Goal: Transaction & Acquisition: Purchase product/service

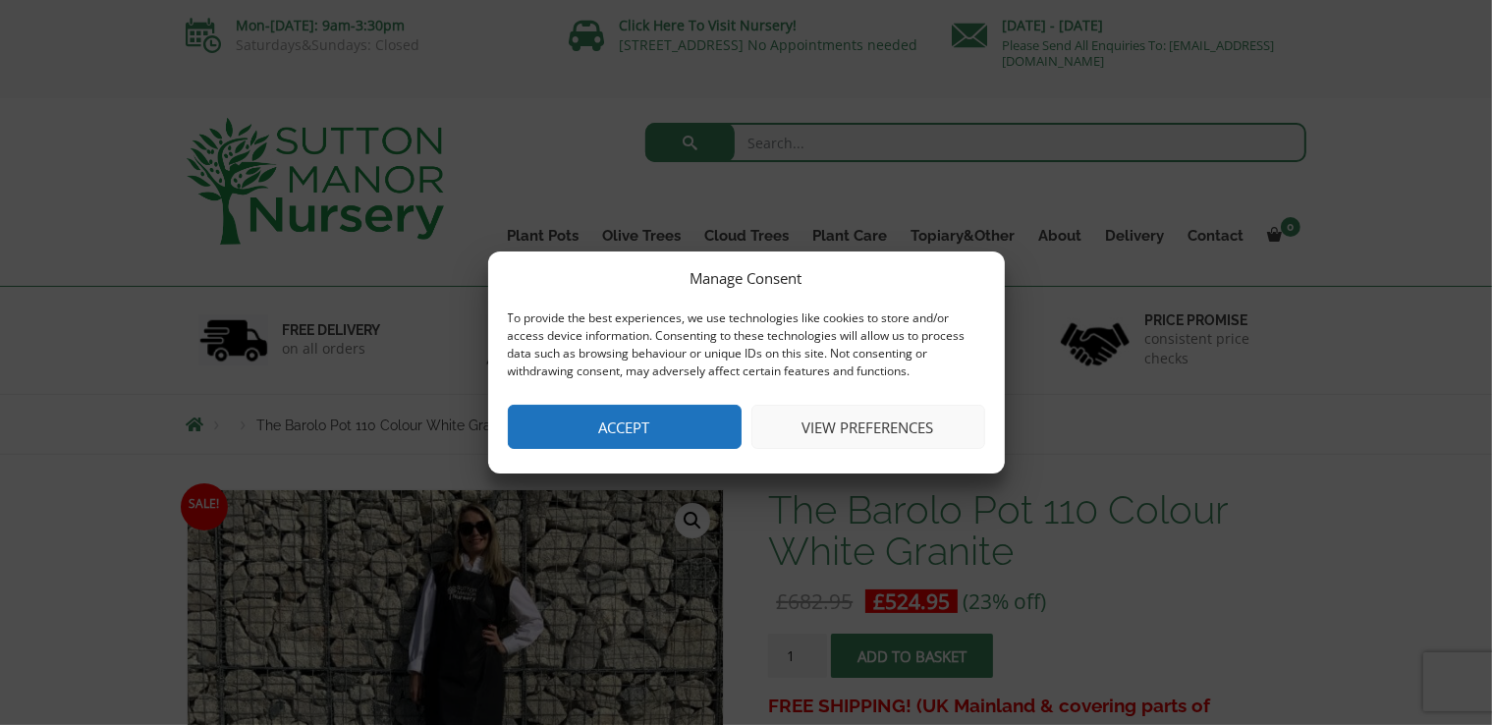
click at [681, 428] on button "Accept" at bounding box center [625, 427] width 234 height 44
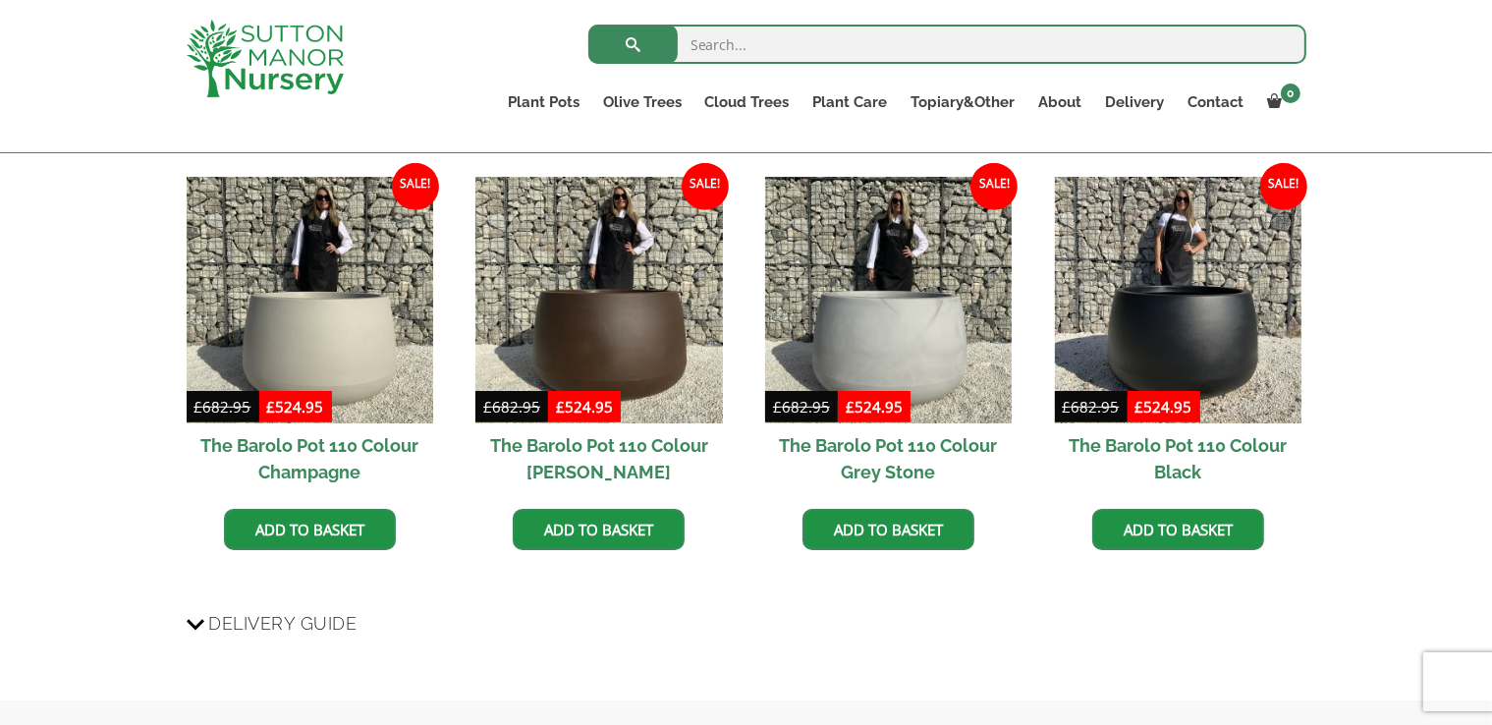
scroll to position [751, 0]
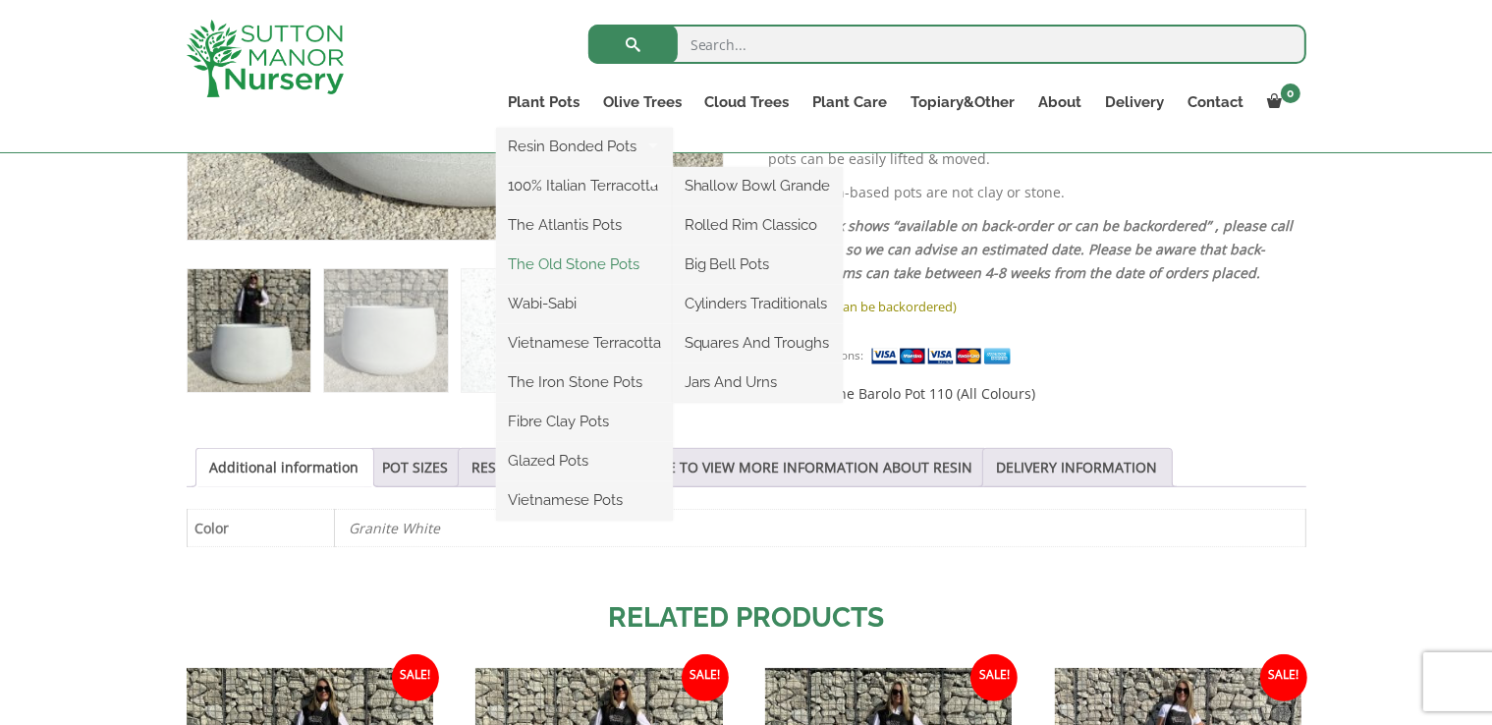
click at [580, 258] on link "The Old Stone Pots" at bounding box center [584, 264] width 177 height 29
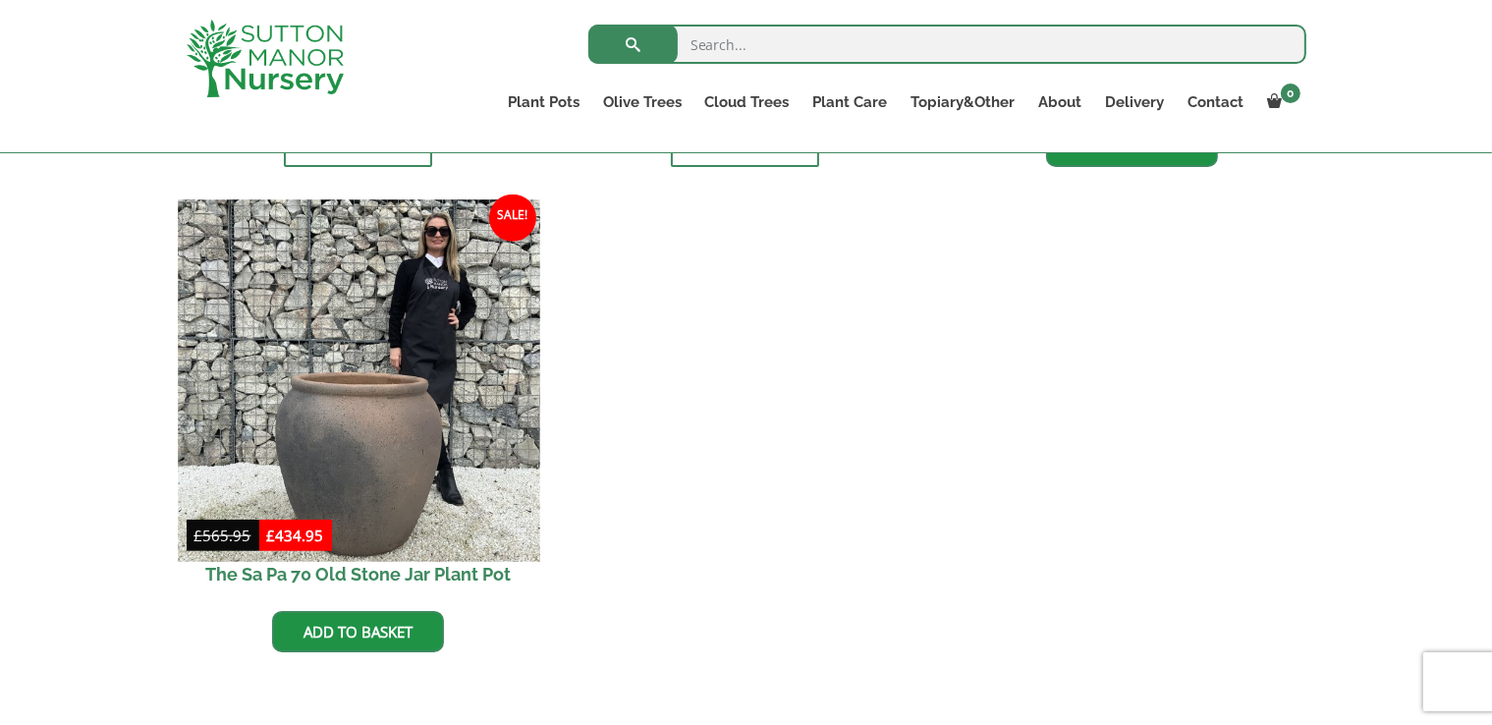
scroll to position [1242, 0]
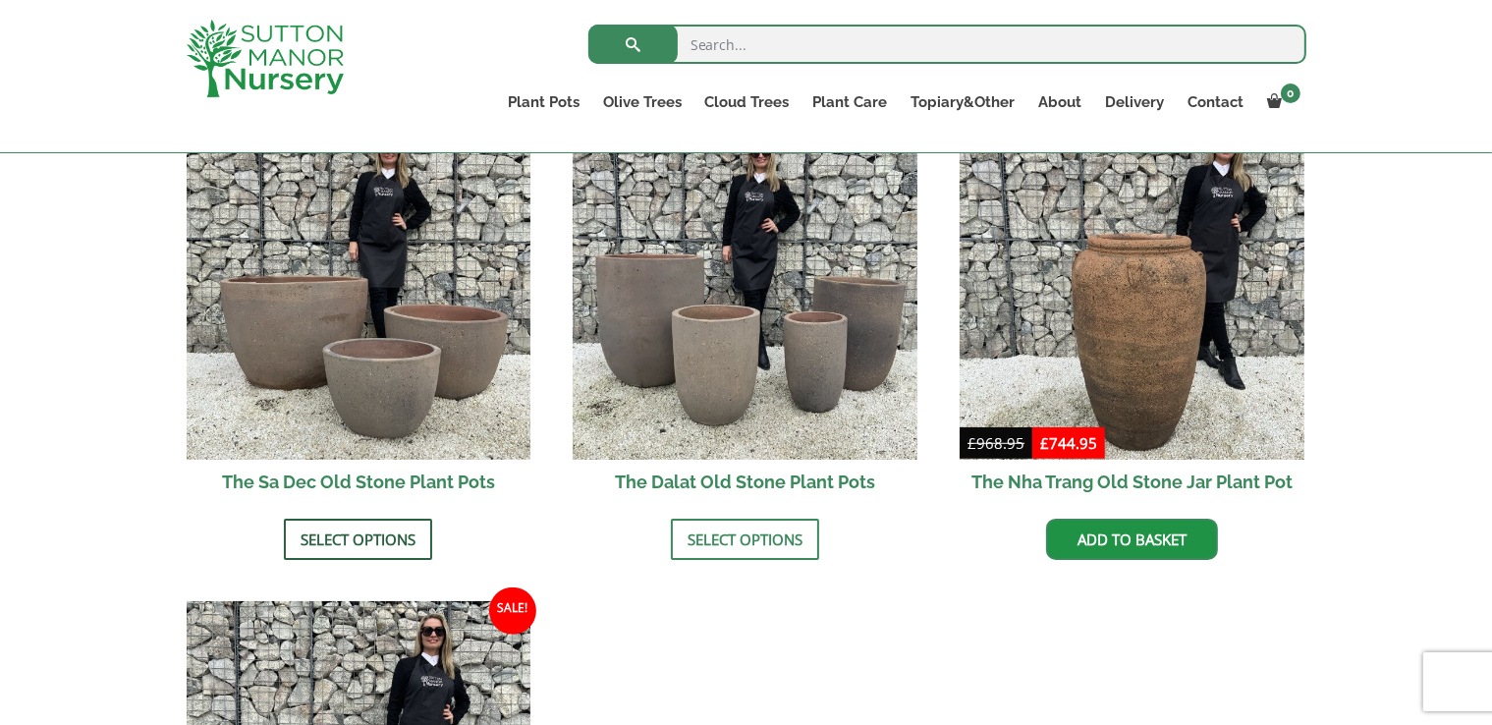
click at [350, 519] on link "Select options" at bounding box center [358, 539] width 148 height 41
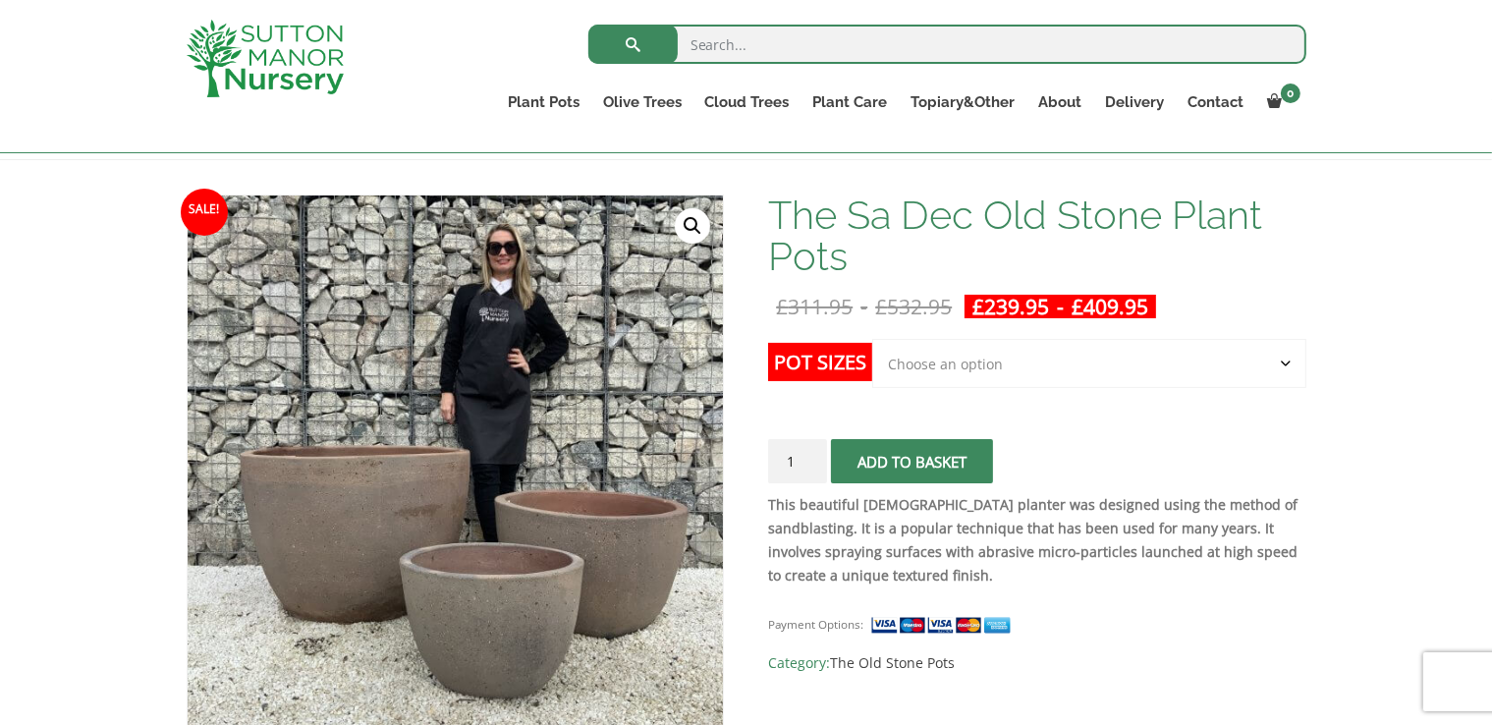
scroll to position [358, 0]
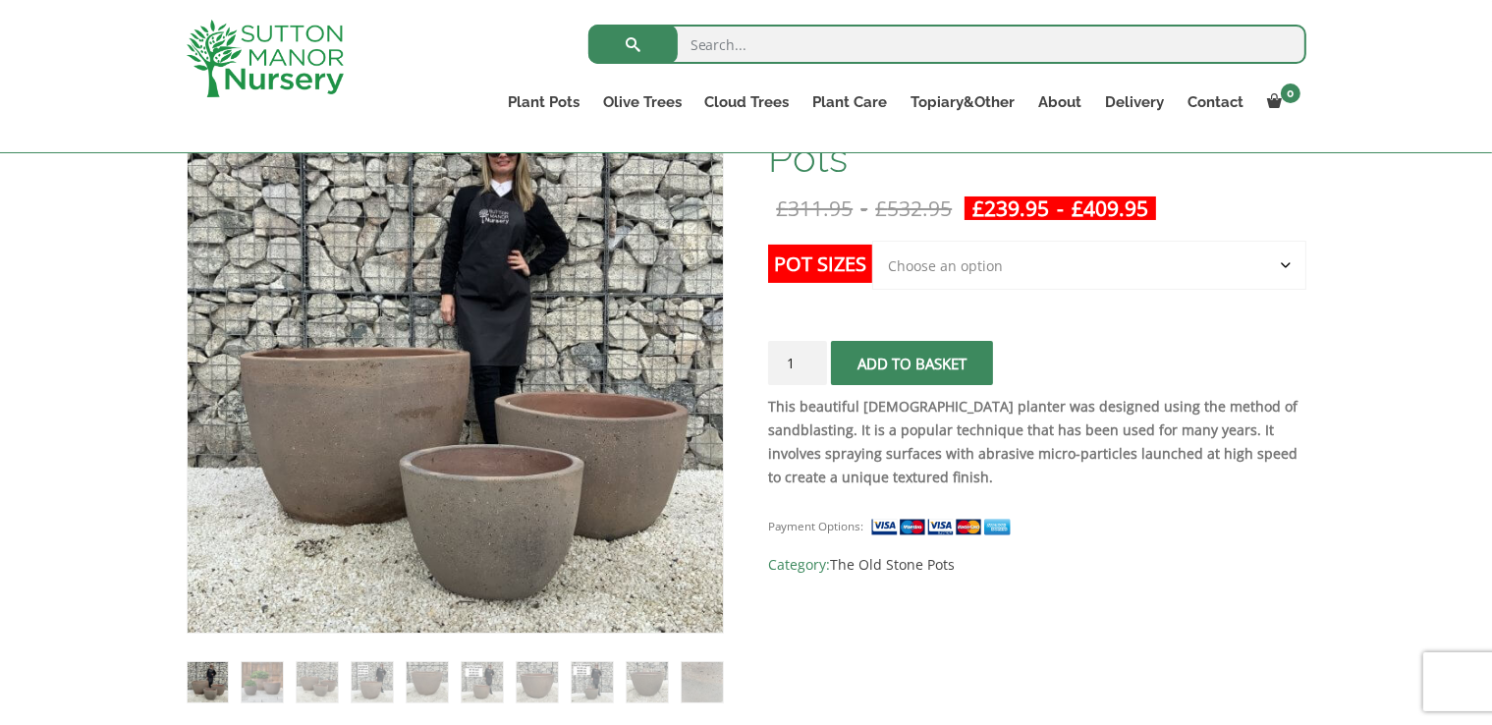
click at [953, 268] on select "Choose an option Click here to buy the 3rd to Largest Pot In The Picture Click …" at bounding box center [1088, 265] width 433 height 49
click at [872, 241] on select "Choose an option Click here to buy the 3rd to Largest Pot In The Picture Click …" at bounding box center [1088, 265] width 433 height 49
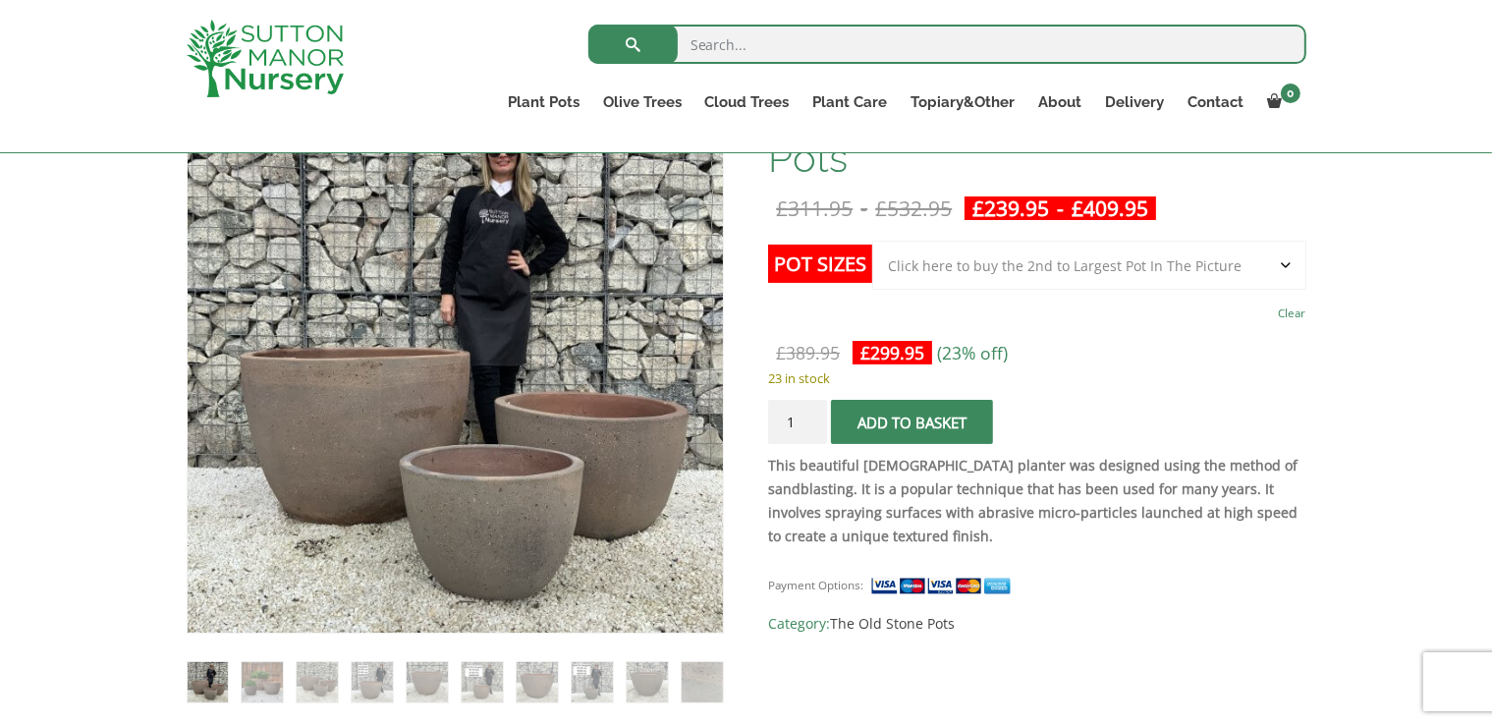
click at [941, 272] on select "Choose an option Click here to buy the 3rd to Largest Pot In The Picture Click …" at bounding box center [1088, 265] width 433 height 49
click at [872, 241] on select "Choose an option Click here to buy the 3rd to Largest Pot In The Picture Click …" at bounding box center [1088, 265] width 433 height 49
click at [931, 268] on select "Choose an option Click here to buy the 3rd to Largest Pot In The Picture Click …" at bounding box center [1088, 265] width 433 height 49
click at [872, 241] on select "Choose an option Click here to buy the 3rd to Largest Pot In The Picture Click …" at bounding box center [1088, 265] width 433 height 49
select select "Click here to buy the 3rd to Largest Pot In The Picture"
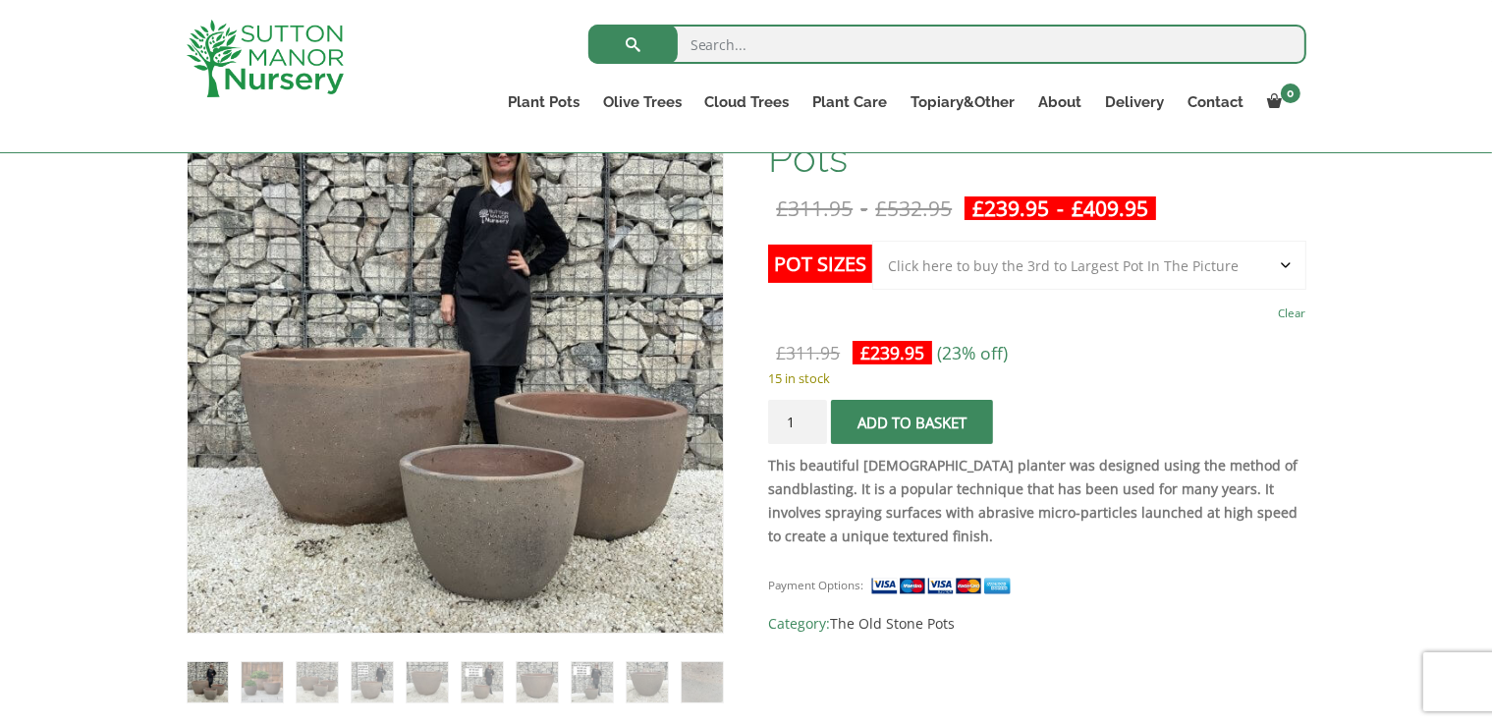
scroll to position [652, 0]
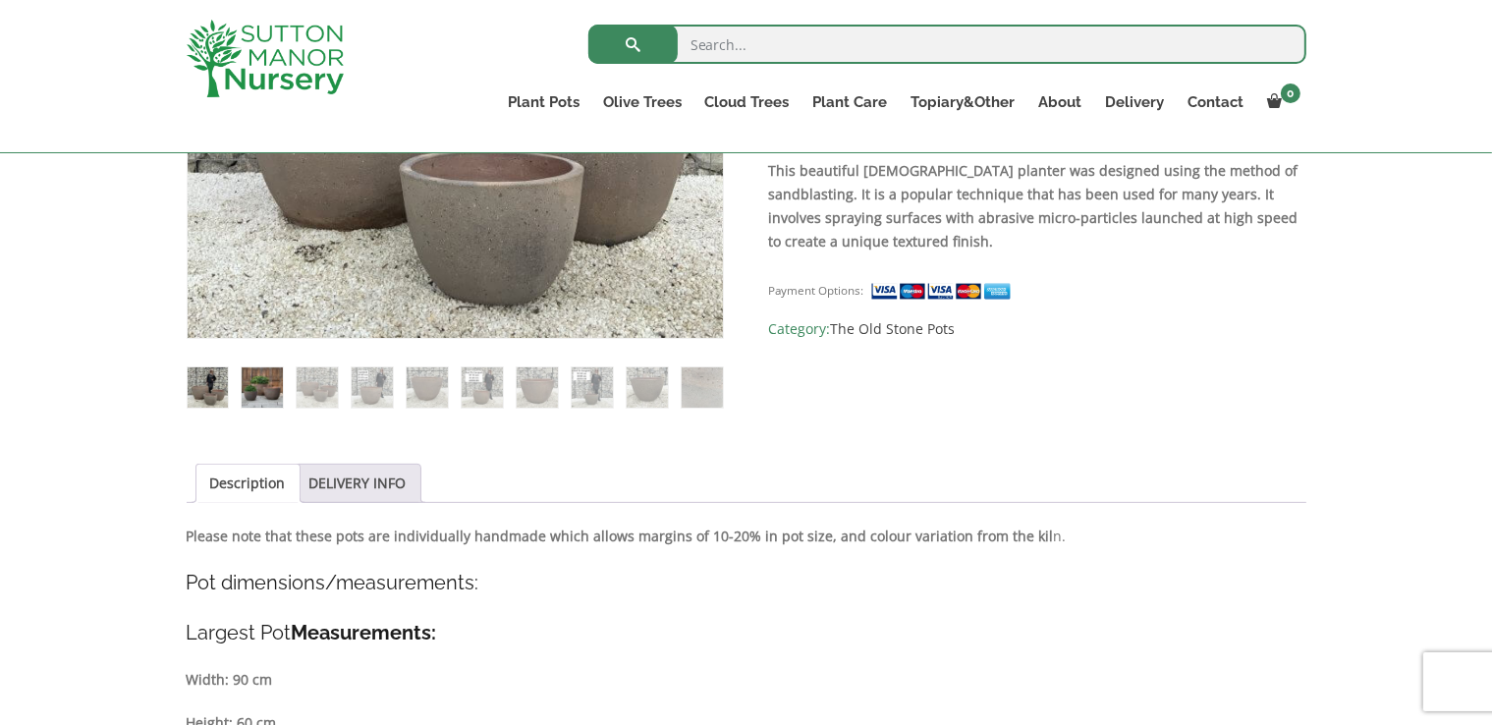
click at [253, 382] on img at bounding box center [262, 387] width 40 height 40
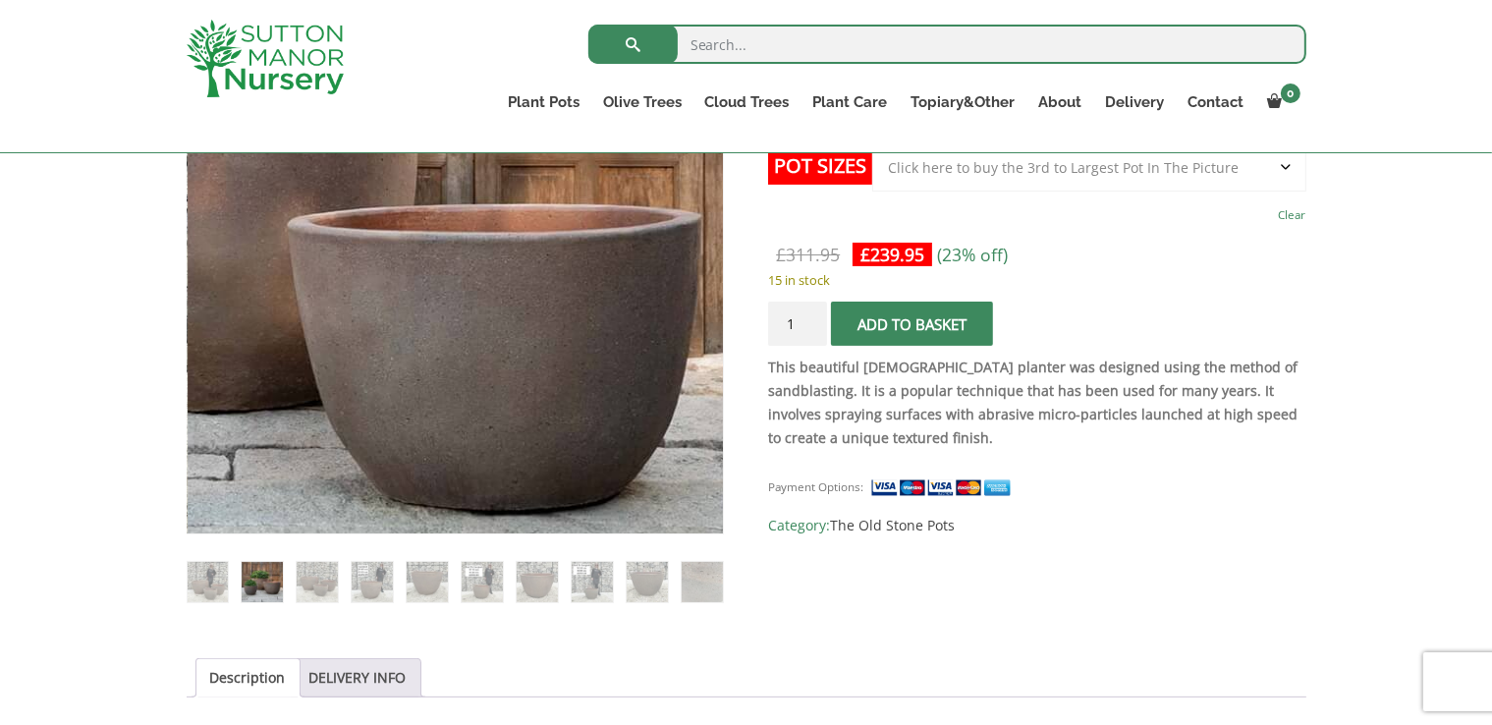
scroll to position [554, 0]
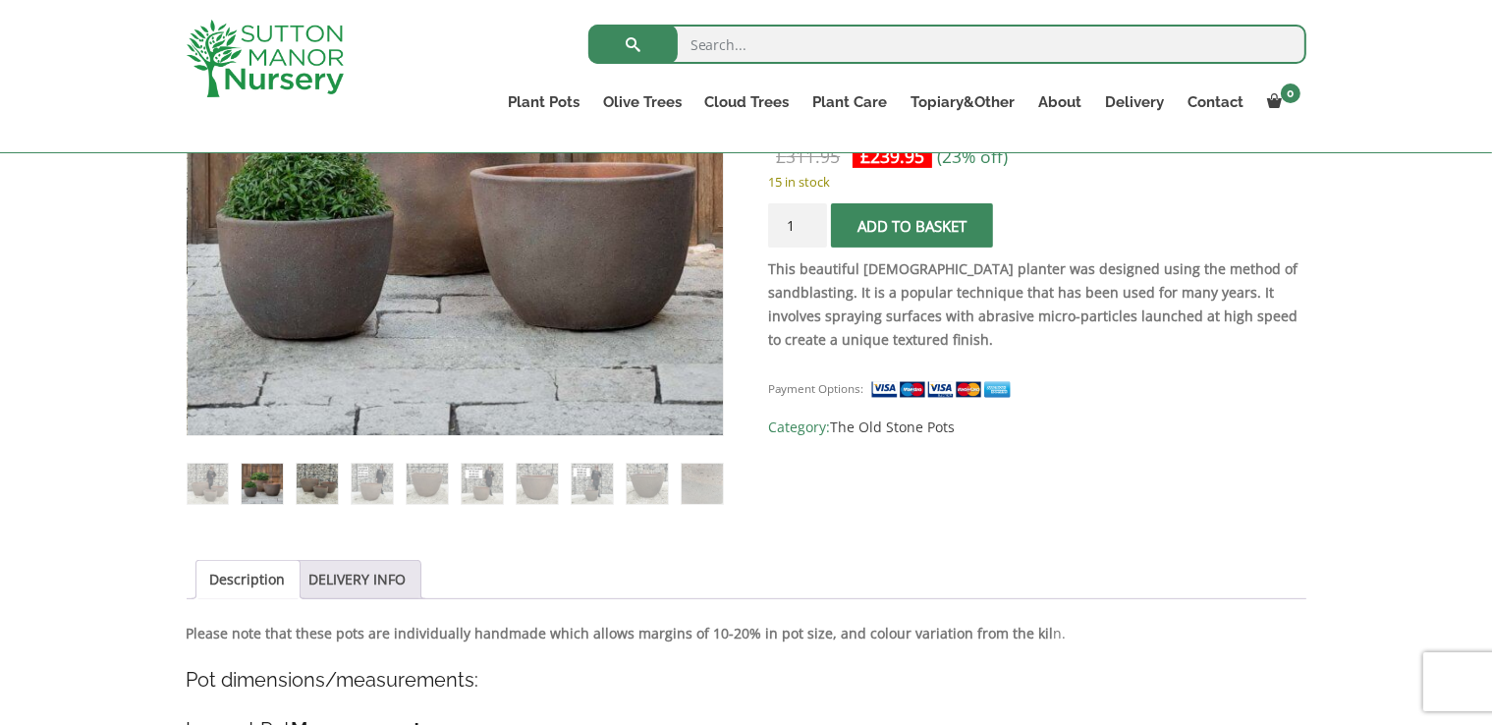
click at [322, 499] on img at bounding box center [317, 484] width 40 height 40
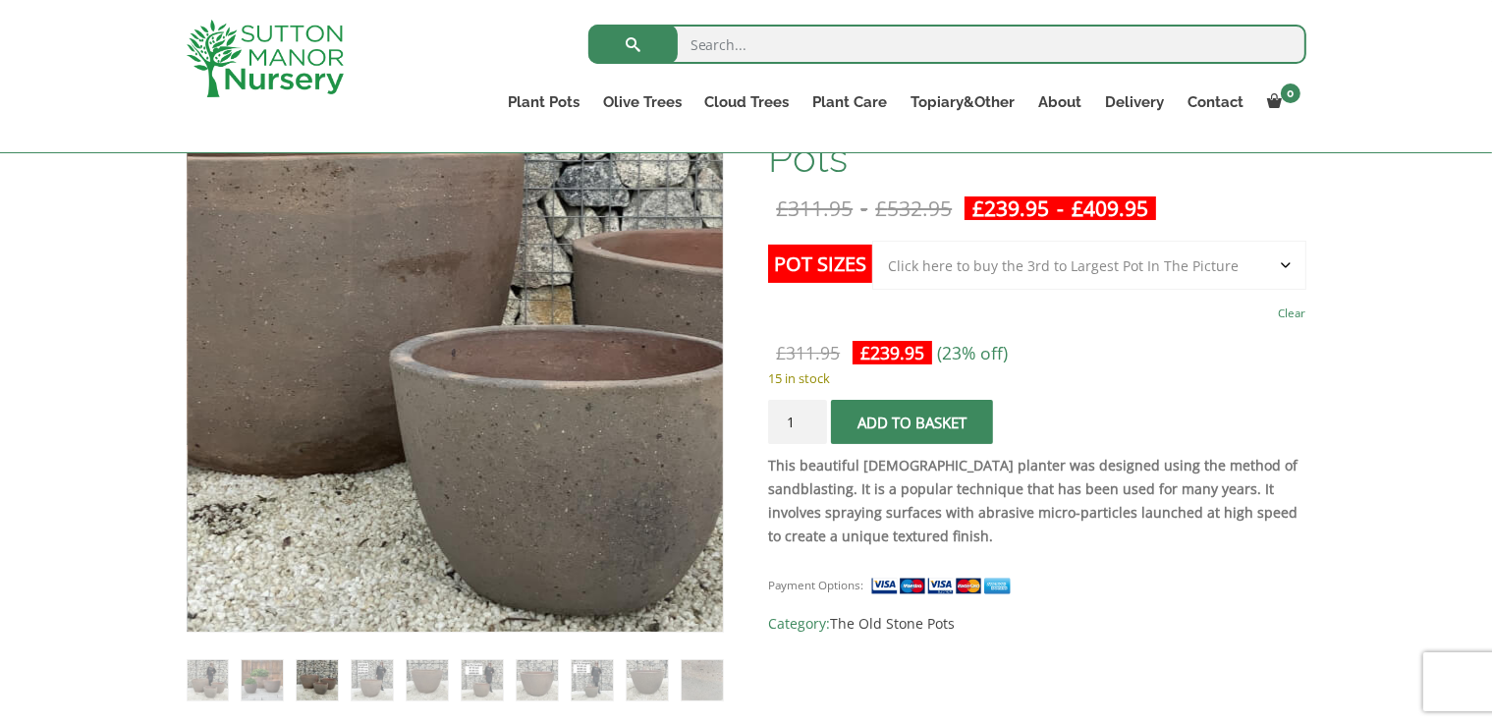
scroll to position [456, 0]
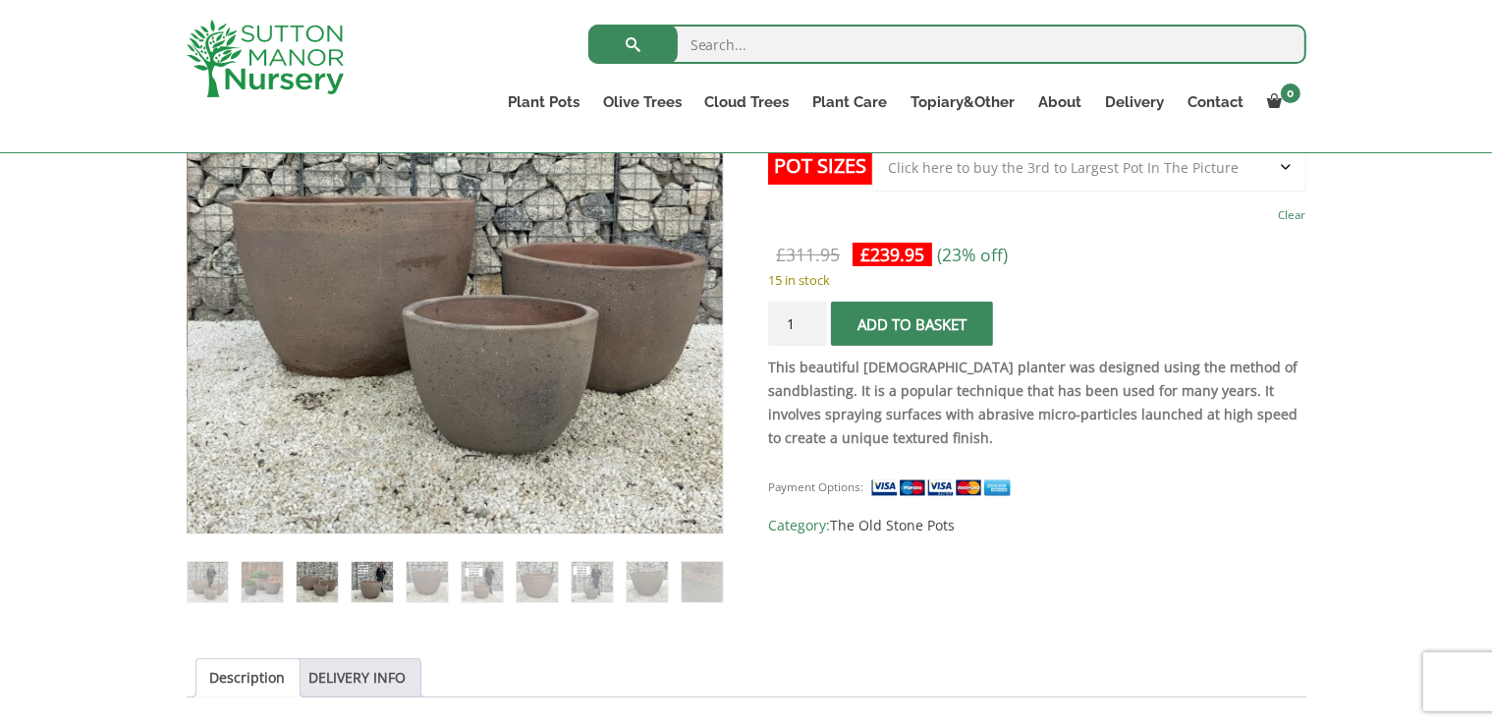
click at [374, 575] on img at bounding box center [372, 582] width 40 height 40
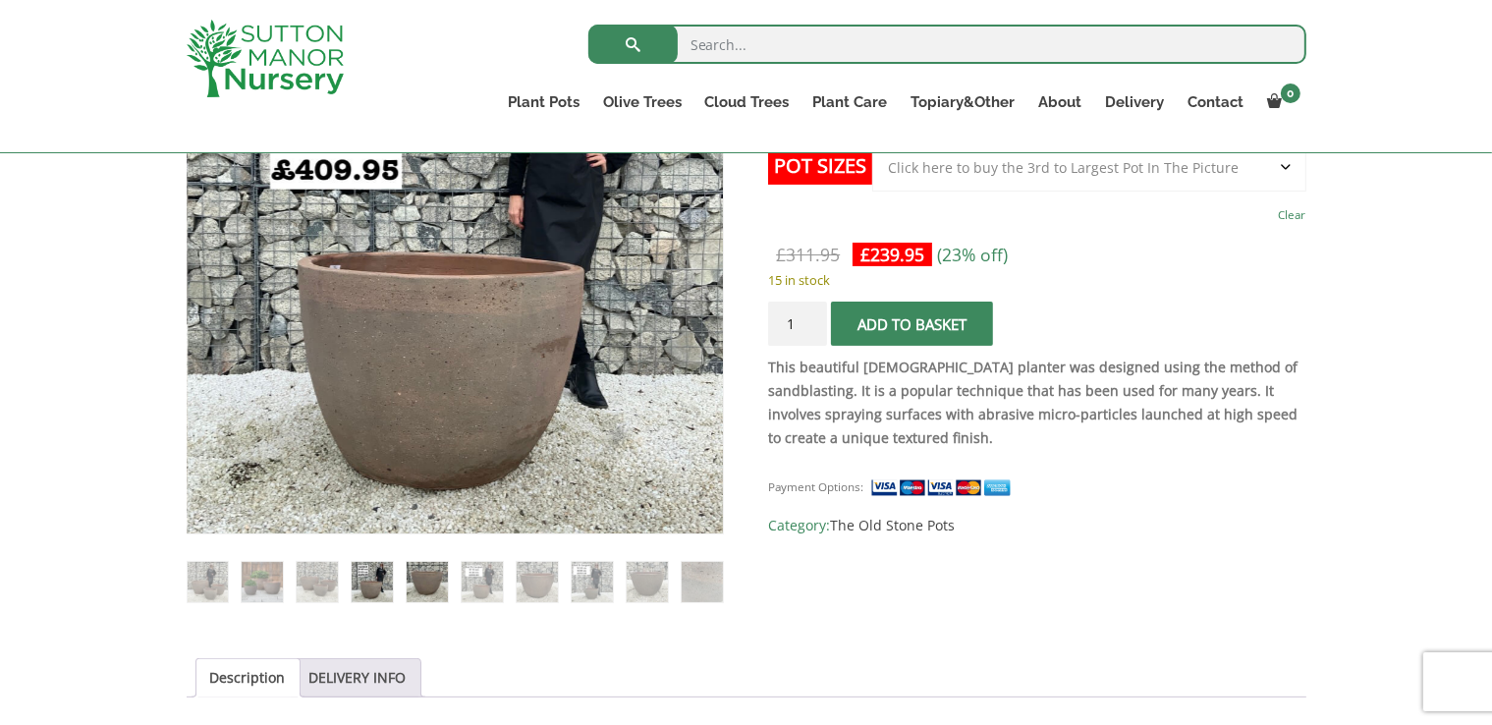
click at [421, 580] on img at bounding box center [427, 582] width 40 height 40
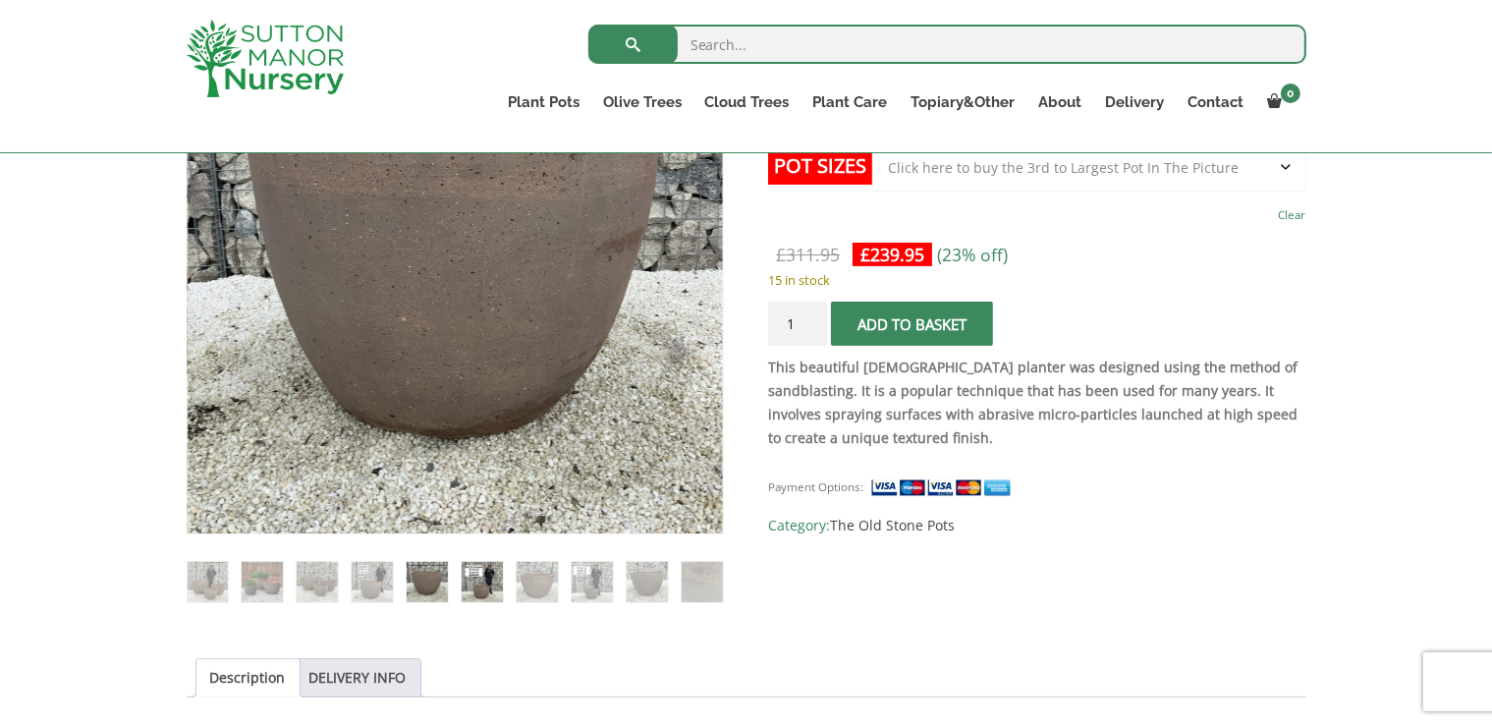
click at [464, 582] on img at bounding box center [482, 582] width 40 height 40
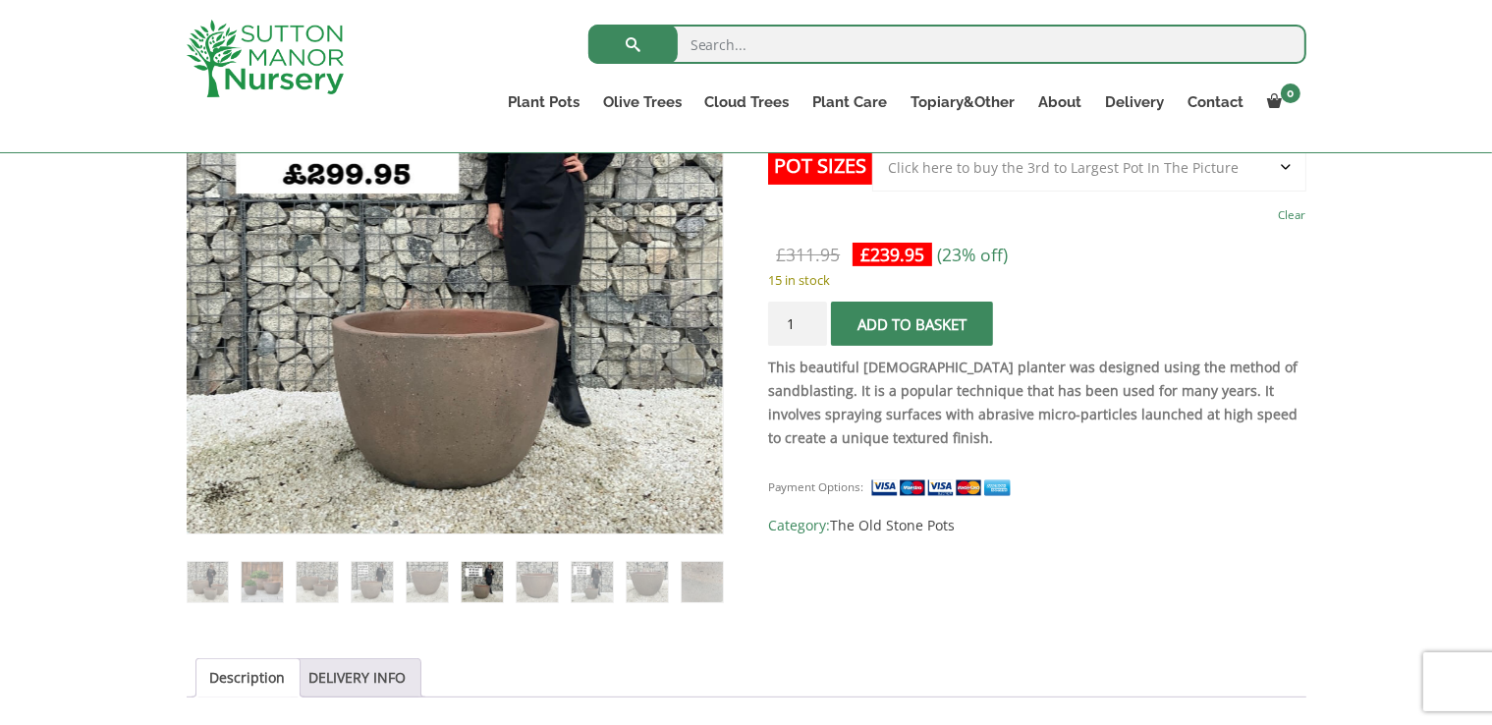
scroll to position [358, 0]
